Goal: Information Seeking & Learning: Learn about a topic

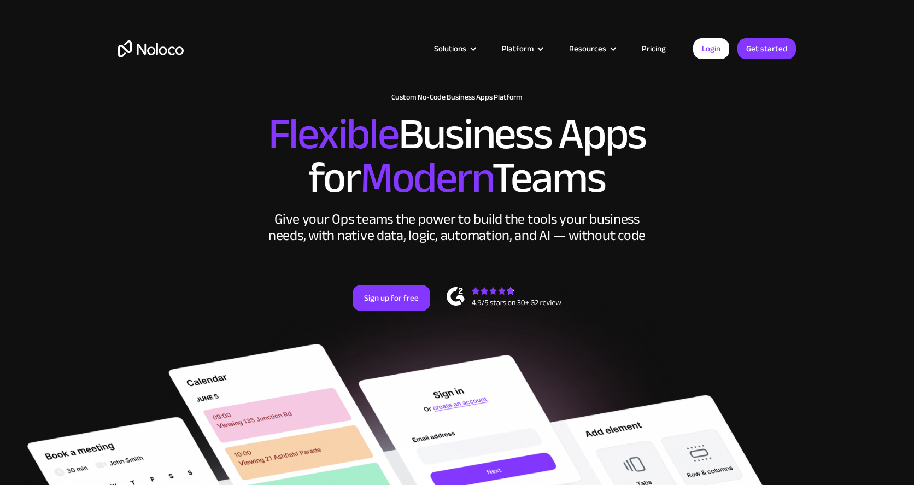
click at [662, 54] on link "Pricing" at bounding box center [653, 49] width 51 height 14
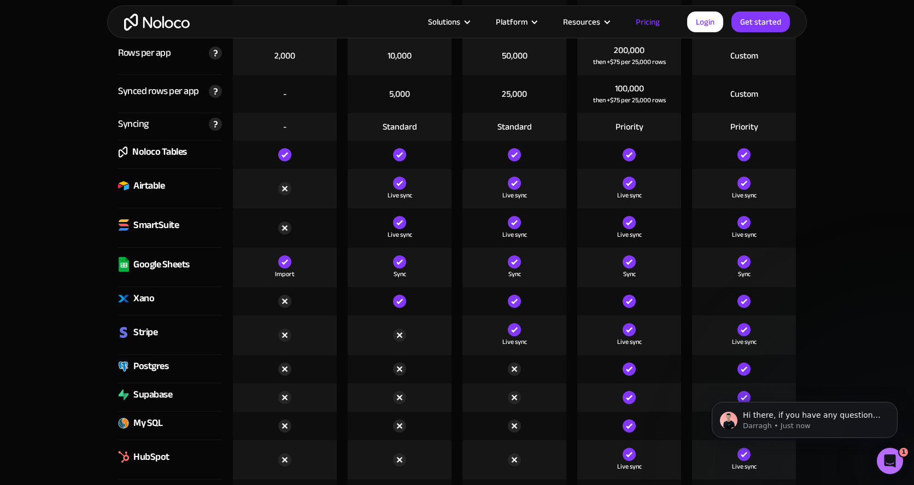
scroll to position [1498, 0]
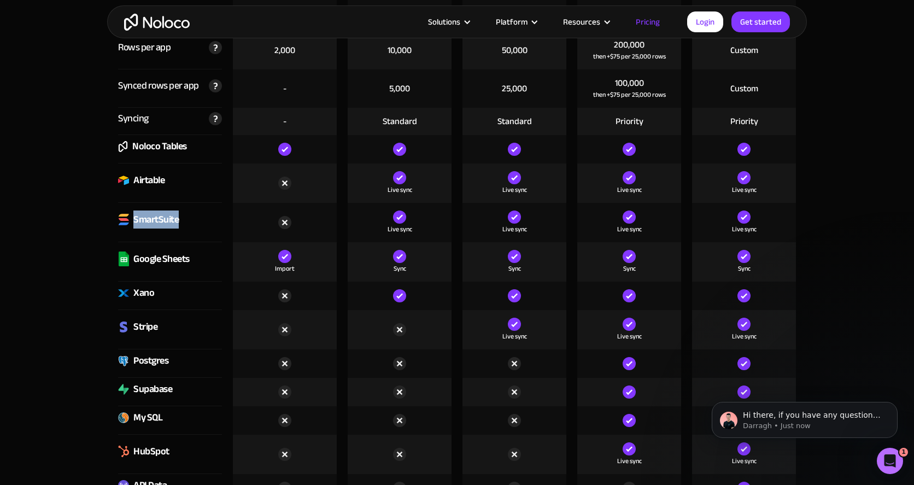
drag, startPoint x: 178, startPoint y: 222, endPoint x: 135, endPoint y: 218, distance: 43.4
click at [135, 218] on div "SmartSuite" at bounding box center [155, 220] width 45 height 16
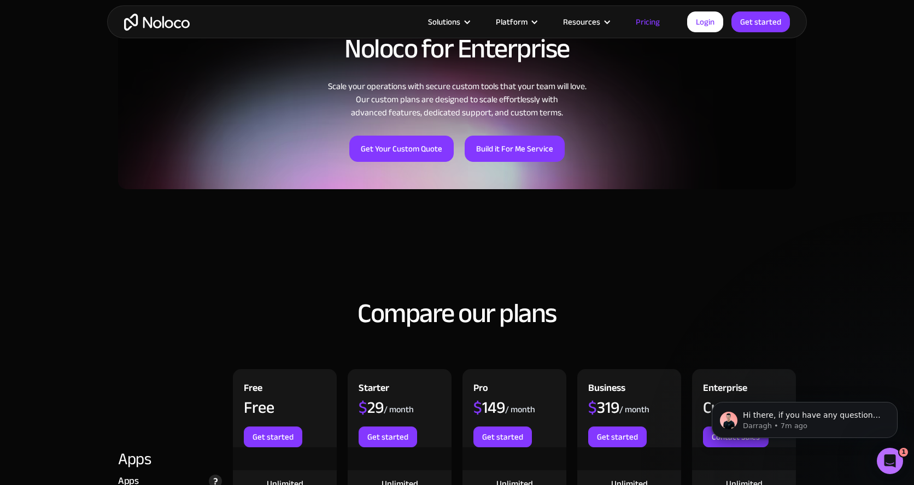
scroll to position [0, 0]
